Goal: Check status: Check status

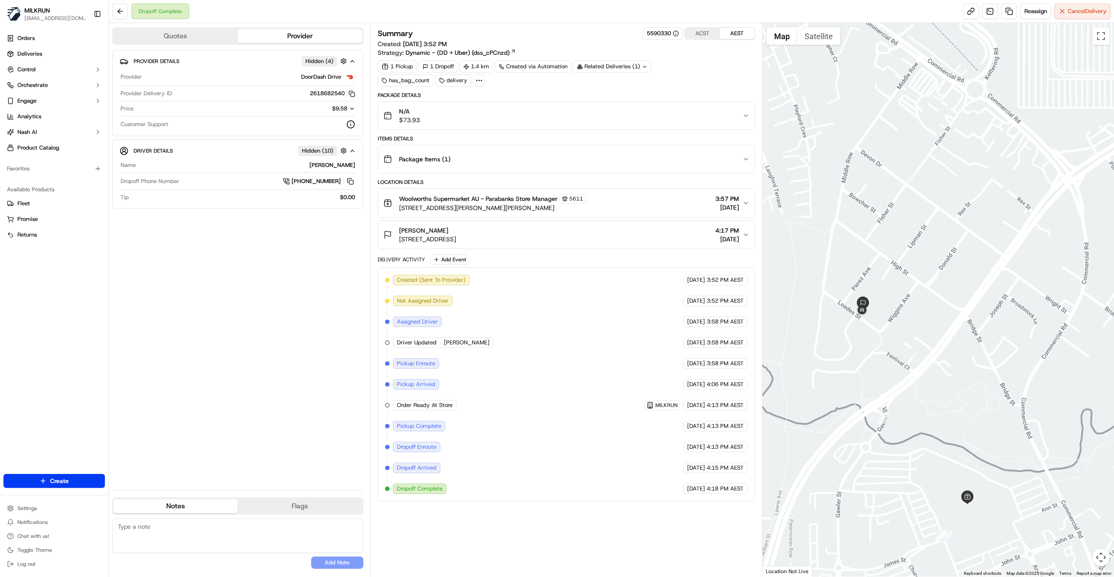
drag, startPoint x: 846, startPoint y: 240, endPoint x: 814, endPoint y: 315, distance: 81.3
click at [811, 315] on div at bounding box center [938, 300] width 352 height 554
